Goal: Transaction & Acquisition: Purchase product/service

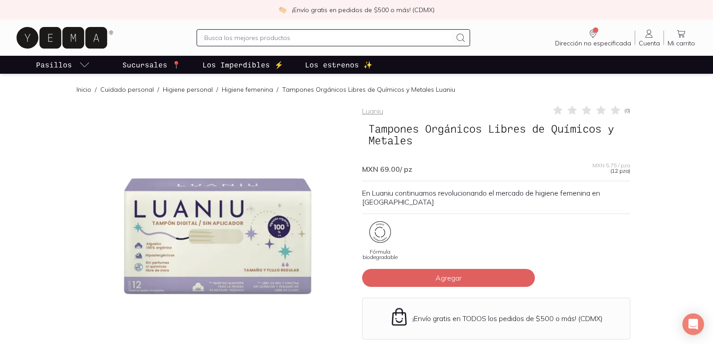
click at [151, 262] on div at bounding box center [217, 239] width 268 height 268
click at [490, 209] on div "Luaniu ( 0 ) Tampones Orgánicos Libres de Químicos y Metales MXN 69.00 / pz MXN…" at bounding box center [496, 262] width 268 height 315
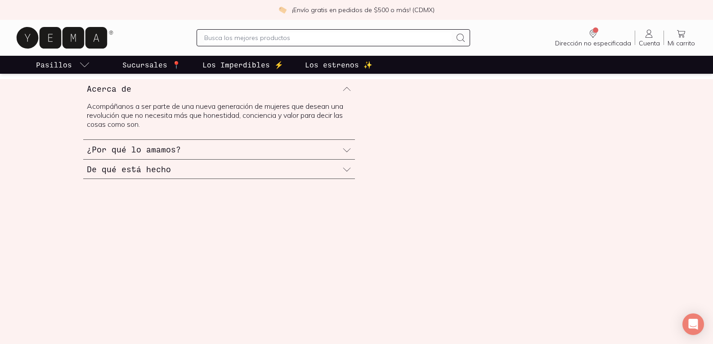
scroll to position [405, 0]
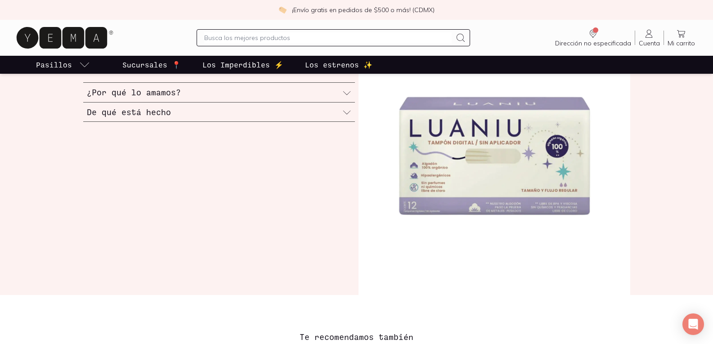
click at [227, 163] on div "Acerca de Acompáñanos a ser parte de una nueva generación de mujeres que desean…" at bounding box center [356, 158] width 575 height 273
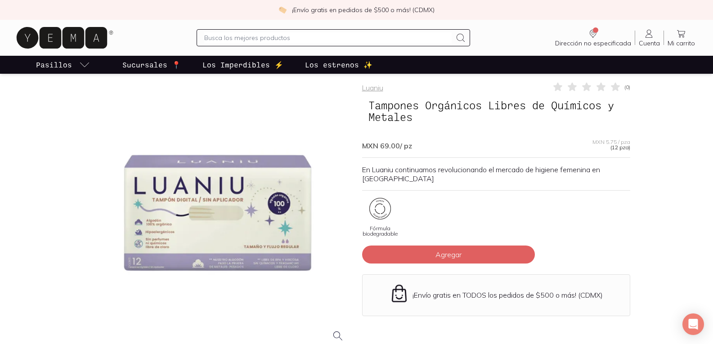
scroll to position [0, 0]
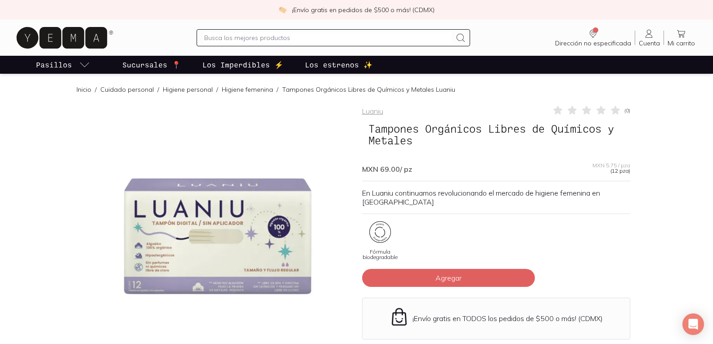
click at [145, 281] on div at bounding box center [217, 239] width 268 height 268
click at [147, 265] on div at bounding box center [217, 239] width 268 height 268
click at [196, 228] on div at bounding box center [217, 239] width 268 height 268
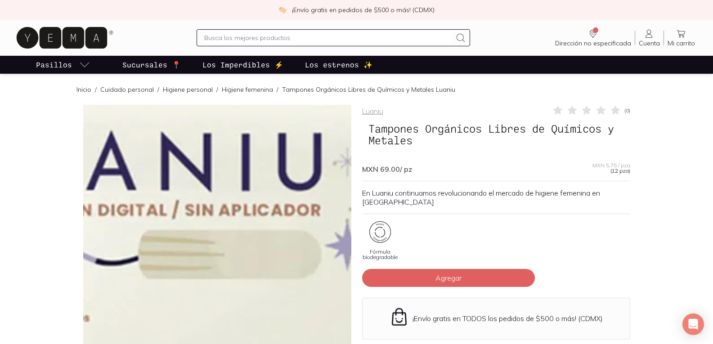
click at [210, 229] on img at bounding box center [233, 262] width 899 height 899
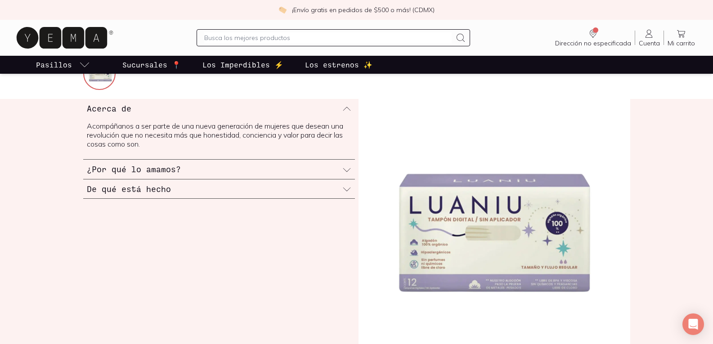
scroll to position [225, 0]
